Goal: Information Seeking & Learning: Find specific fact

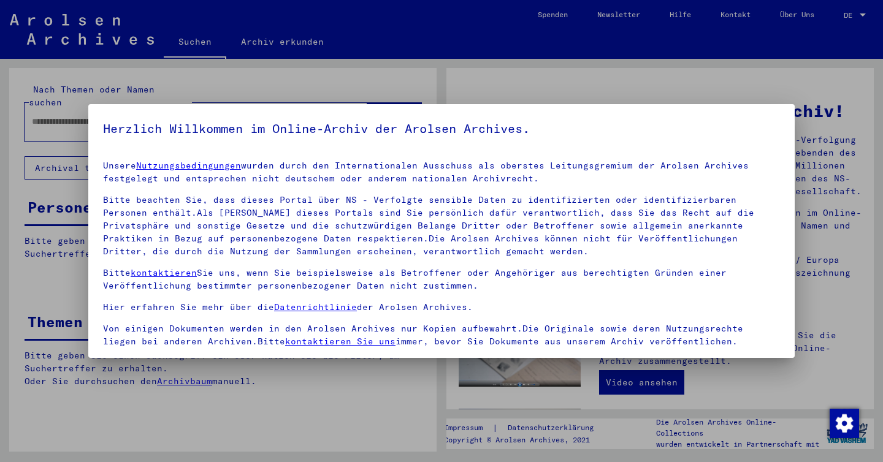
scroll to position [101, 0]
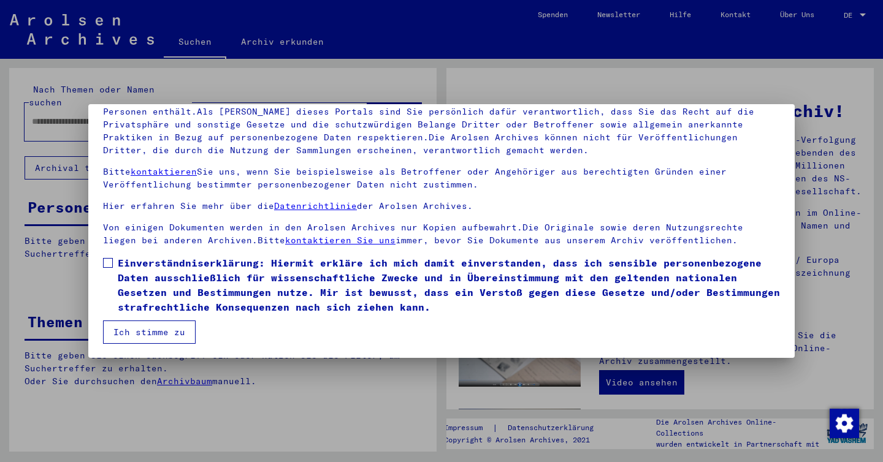
click at [107, 263] on span at bounding box center [108, 263] width 10 height 10
click at [136, 340] on button "Ich stimme zu" at bounding box center [149, 332] width 93 height 23
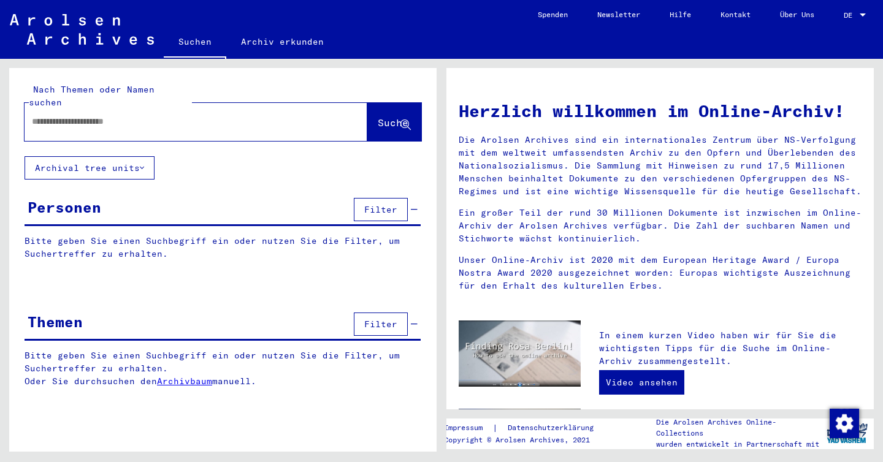
click at [129, 118] on div at bounding box center [178, 122] width 306 height 28
click at [115, 115] on input "text" at bounding box center [181, 121] width 298 height 13
type input "**********"
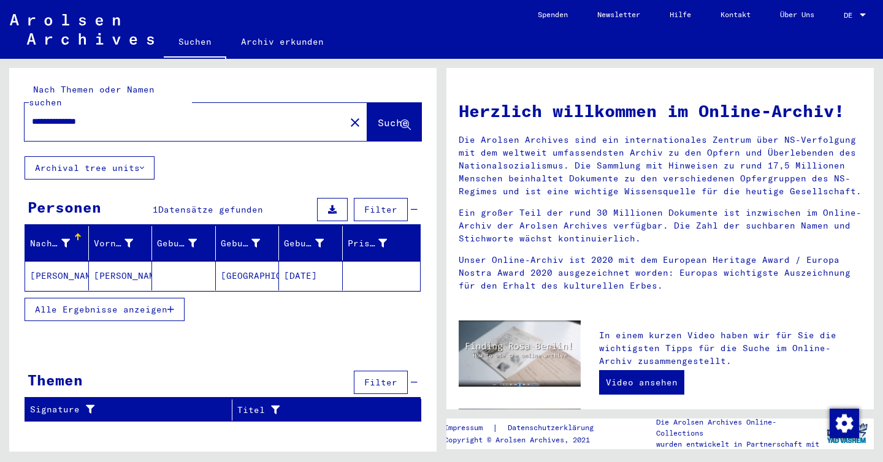
click at [56, 261] on mat-cell "[PERSON_NAME]" at bounding box center [57, 275] width 64 height 29
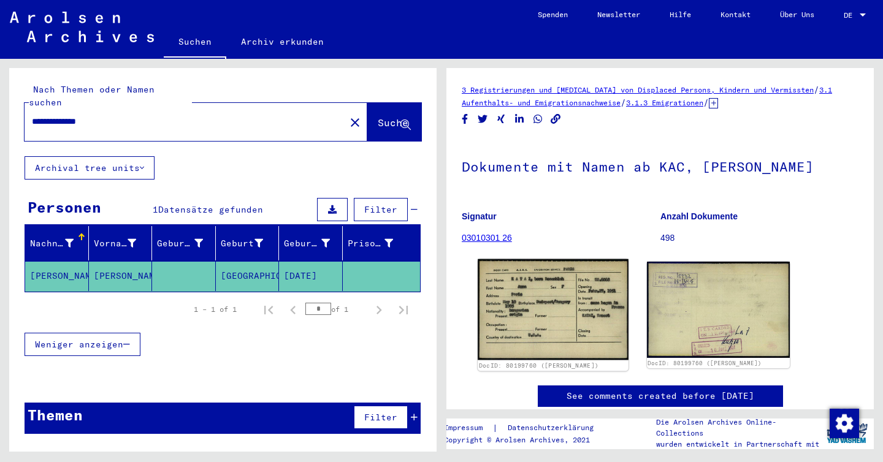
click at [538, 284] on img at bounding box center [552, 309] width 150 height 101
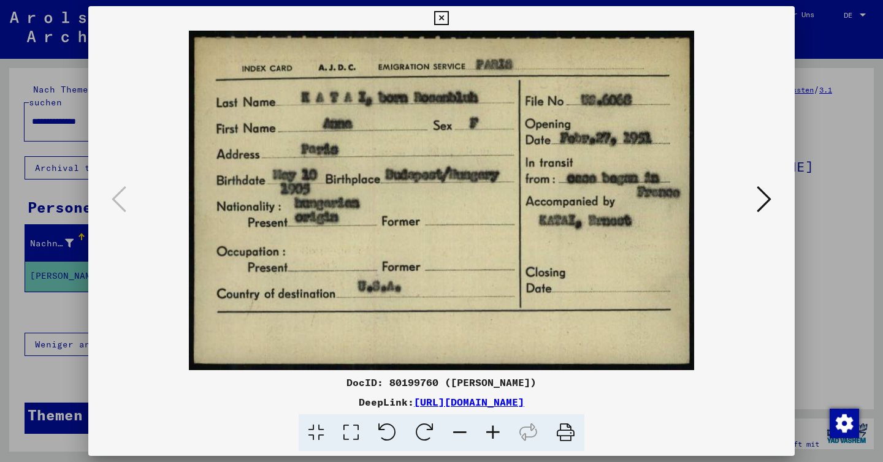
click at [450, 17] on button at bounding box center [440, 18] width 21 height 25
